Goal: Use online tool/utility

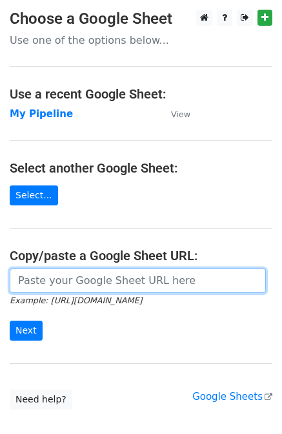
click at [71, 270] on input "url" at bounding box center [138, 281] width 256 height 24
click at [72, 276] on input "url" at bounding box center [138, 281] width 256 height 24
paste input "[URL][DOMAIN_NAME]"
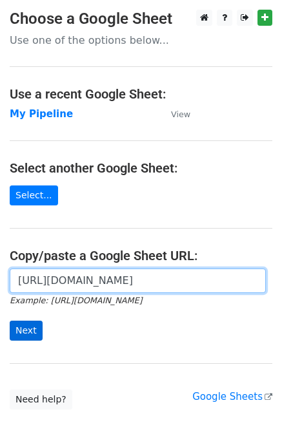
type input "[URL][DOMAIN_NAME]"
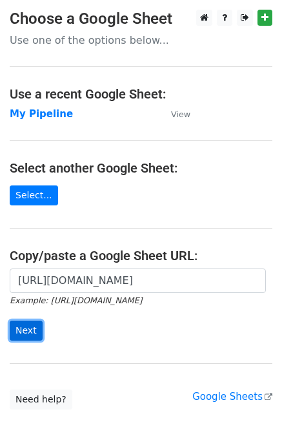
click at [24, 328] on input "Next" at bounding box center [26, 331] width 33 height 20
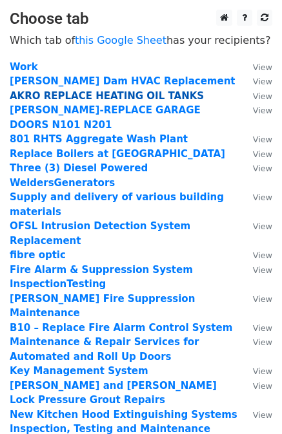
click at [78, 95] on strong "AKRO REPLACE HEATING OIL TANKS" at bounding box center [107, 96] width 194 height 12
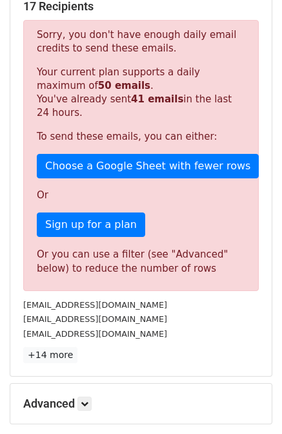
scroll to position [229, 0]
